Goal: Navigation & Orientation: Find specific page/section

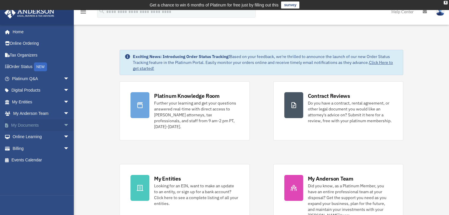
click at [63, 125] on span "arrow_drop_down" at bounding box center [69, 125] width 12 height 12
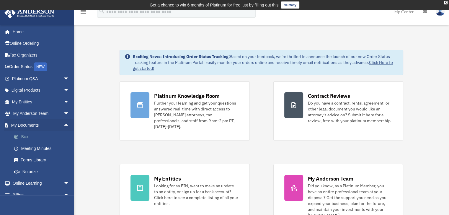
click at [25, 139] on link "Box" at bounding box center [43, 137] width 70 height 12
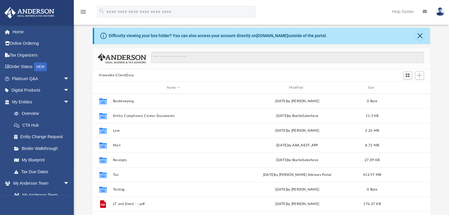
scroll to position [29, 0]
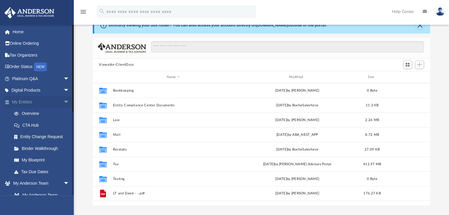
click at [63, 100] on span "arrow_drop_down" at bounding box center [69, 102] width 12 height 12
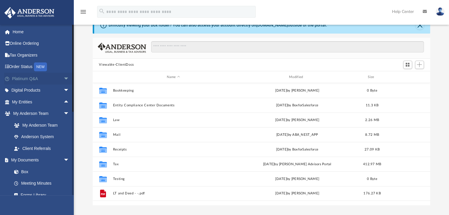
click at [63, 78] on span "arrow_drop_down" at bounding box center [69, 79] width 12 height 12
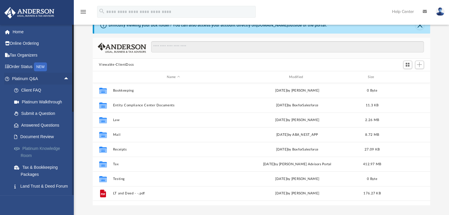
click at [53, 149] on link "Platinum Knowledge Room" at bounding box center [43, 152] width 70 height 19
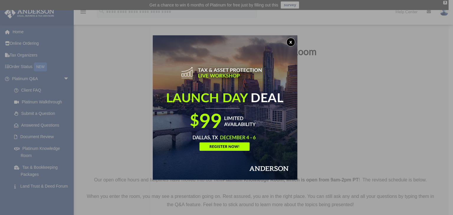
click at [288, 40] on button "x" at bounding box center [290, 42] width 9 height 9
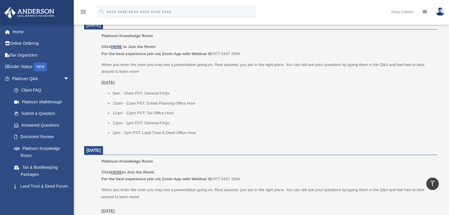
scroll to position [265, 0]
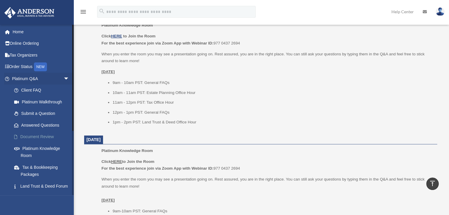
click at [41, 140] on link "Document Review" at bounding box center [43, 137] width 70 height 12
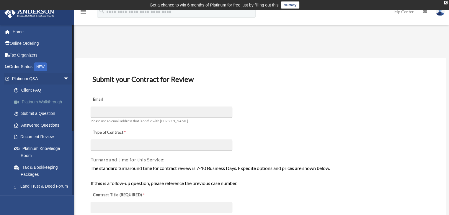
click at [33, 102] on link "Platinum Walkthrough" at bounding box center [43, 102] width 70 height 12
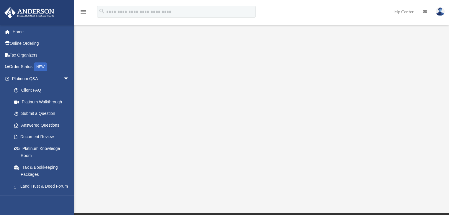
scroll to position [59, 0]
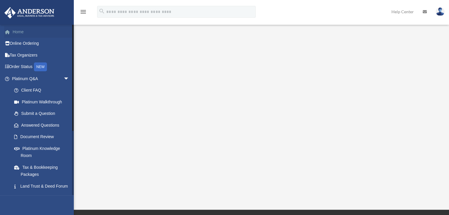
click at [22, 29] on link "Home" at bounding box center [41, 32] width 74 height 12
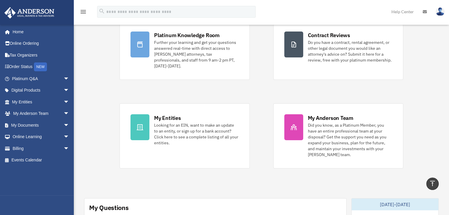
scroll to position [11, 0]
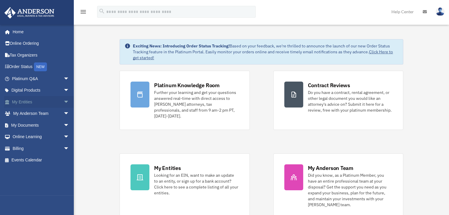
click at [63, 103] on span "arrow_drop_down" at bounding box center [69, 102] width 12 height 12
